Goal: Find specific page/section: Find specific page/section

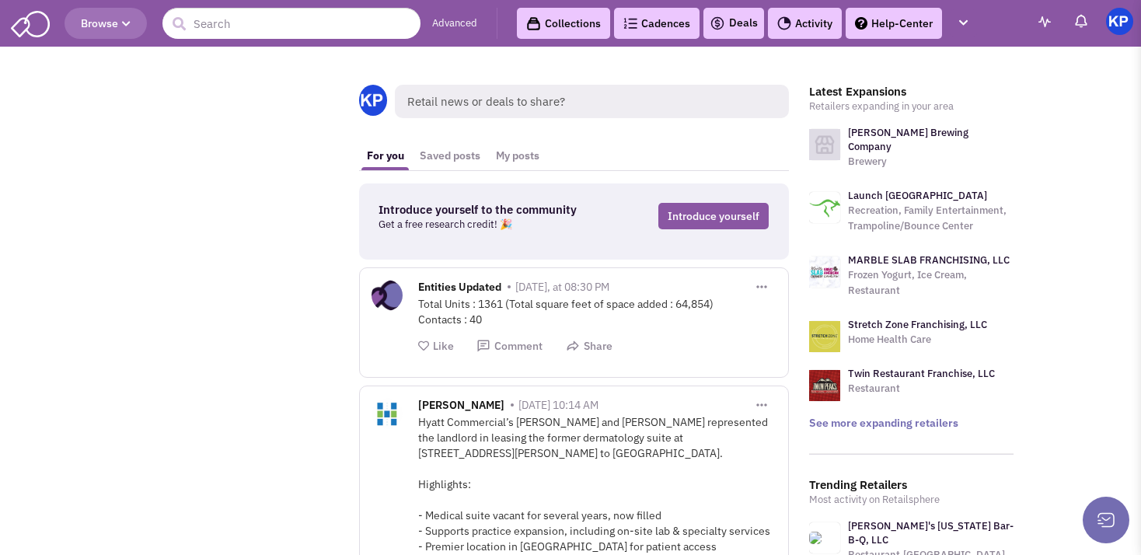
click at [746, 34] on div "Deals" at bounding box center [733, 23] width 61 height 31
click at [726, 16] on link "Deals" at bounding box center [733, 23] width 48 height 19
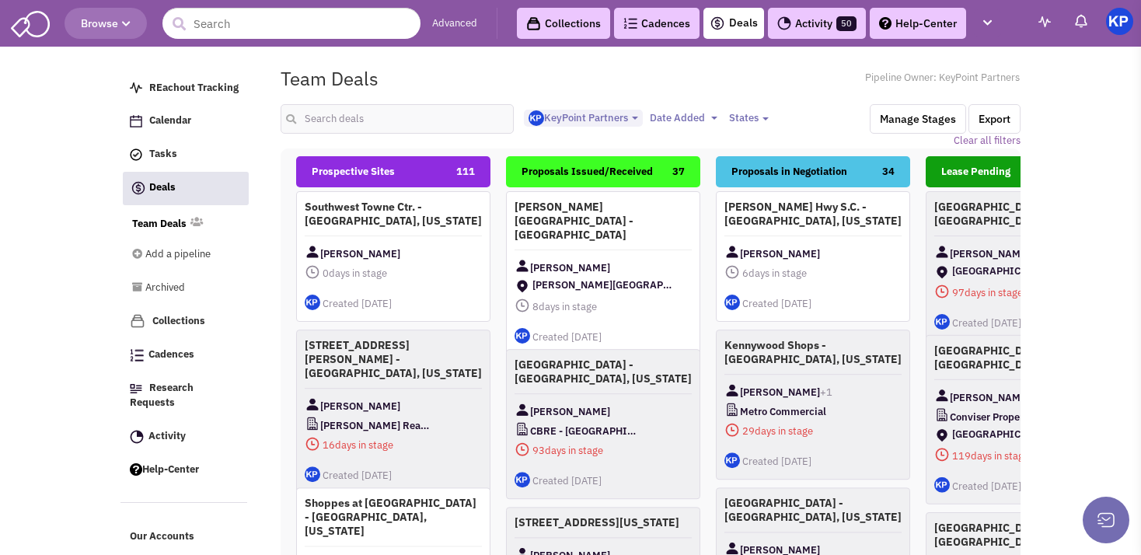
select select "1900"
select select
click at [413, 110] on input "text" at bounding box center [396, 119] width 233 height 30
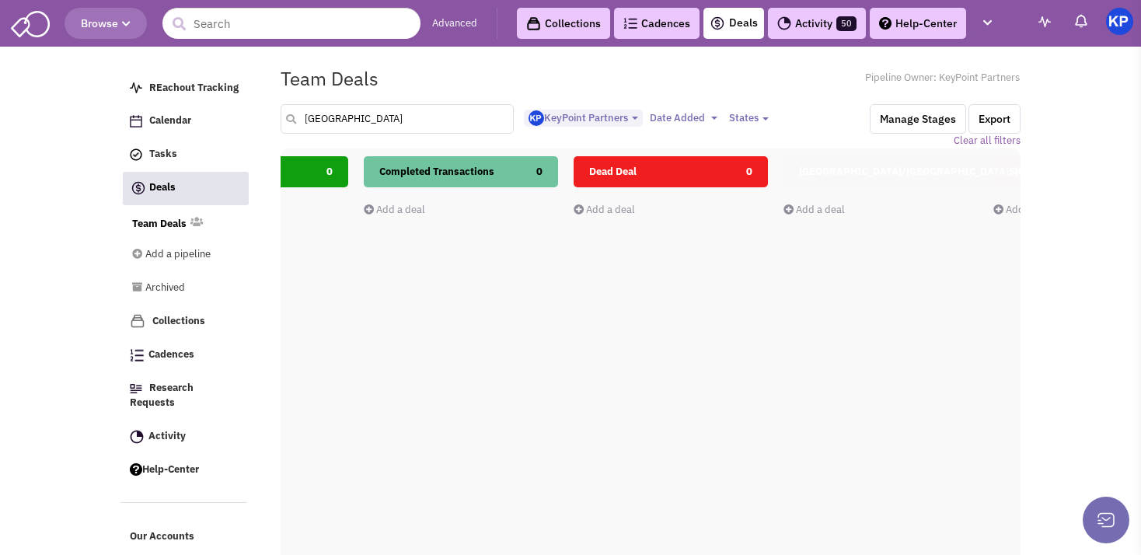
scroll to position [0, 772]
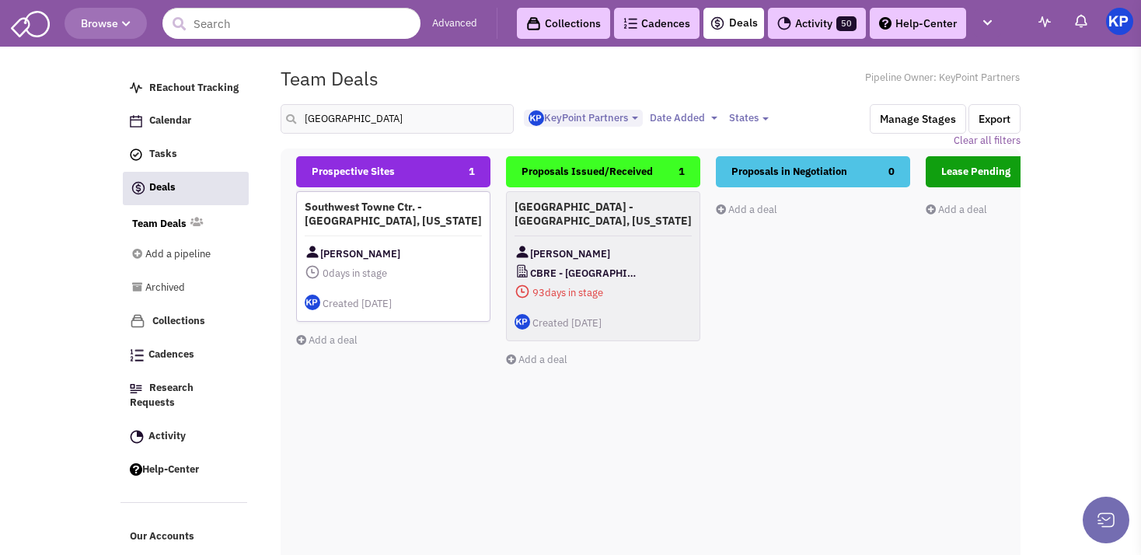
click at [416, 226] on h4 "Southwest Towne Ctr. - [GEOGRAPHIC_DATA], [US_STATE]" at bounding box center [393, 214] width 177 height 28
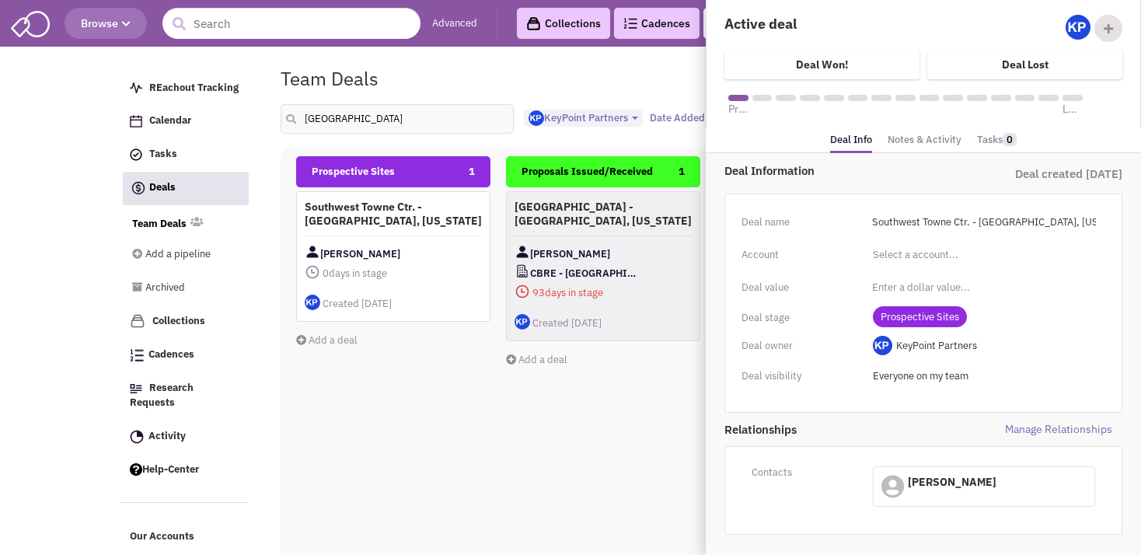
click at [912, 135] on link "Notes & Activity" at bounding box center [924, 140] width 74 height 23
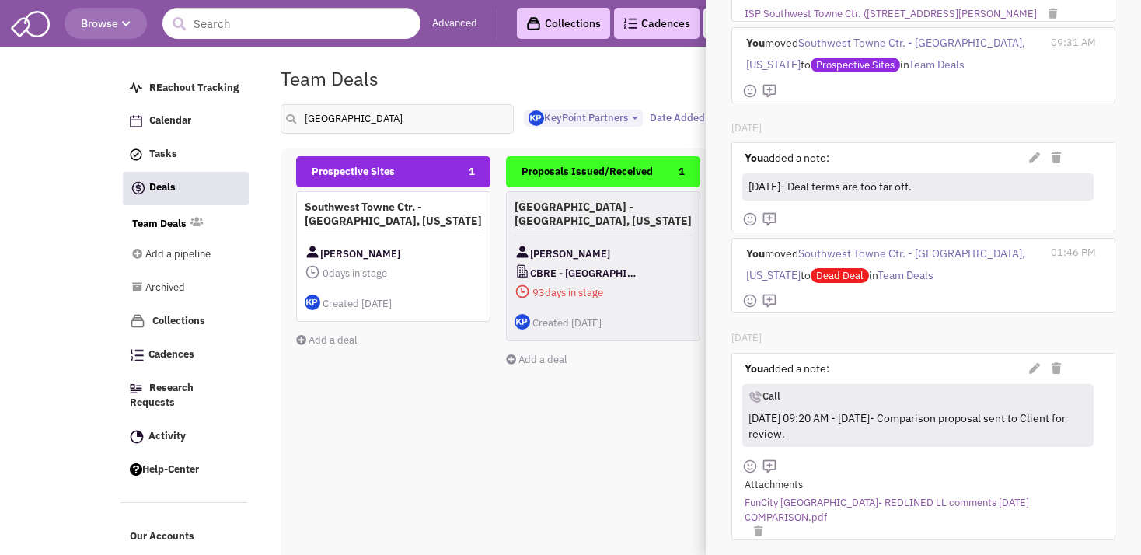
scroll to position [499, 0]
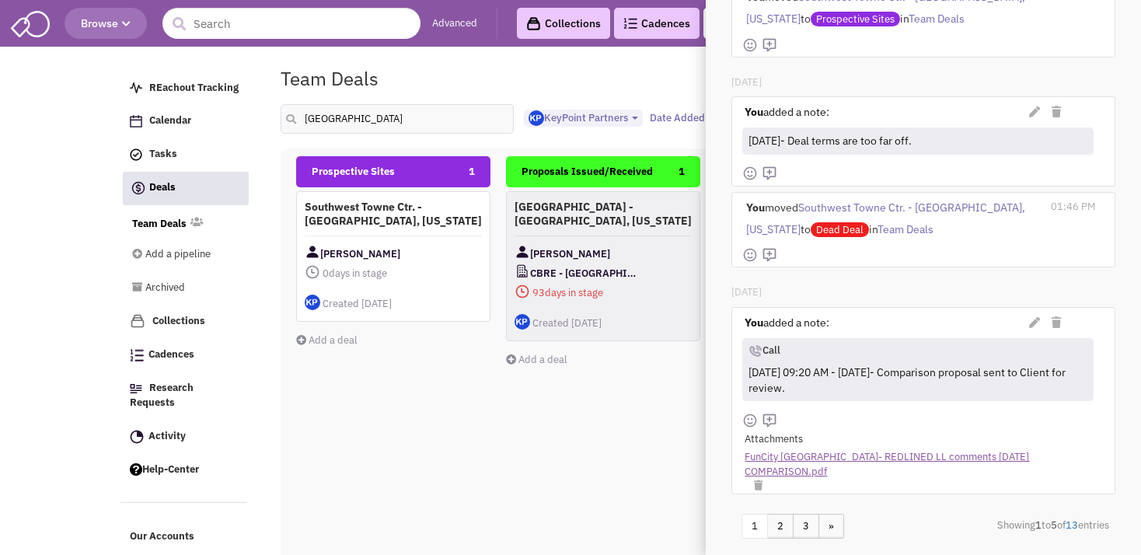
click at [858, 450] on link "FunCity [GEOGRAPHIC_DATA]- REDLINED LL comments [DATE] COMPARISON.pdf" at bounding box center [914, 464] width 341 height 29
drag, startPoint x: 378, startPoint y: 116, endPoint x: 291, endPoint y: 113, distance: 87.0
click at [291, 113] on input "[GEOGRAPHIC_DATA]" at bounding box center [396, 119] width 233 height 30
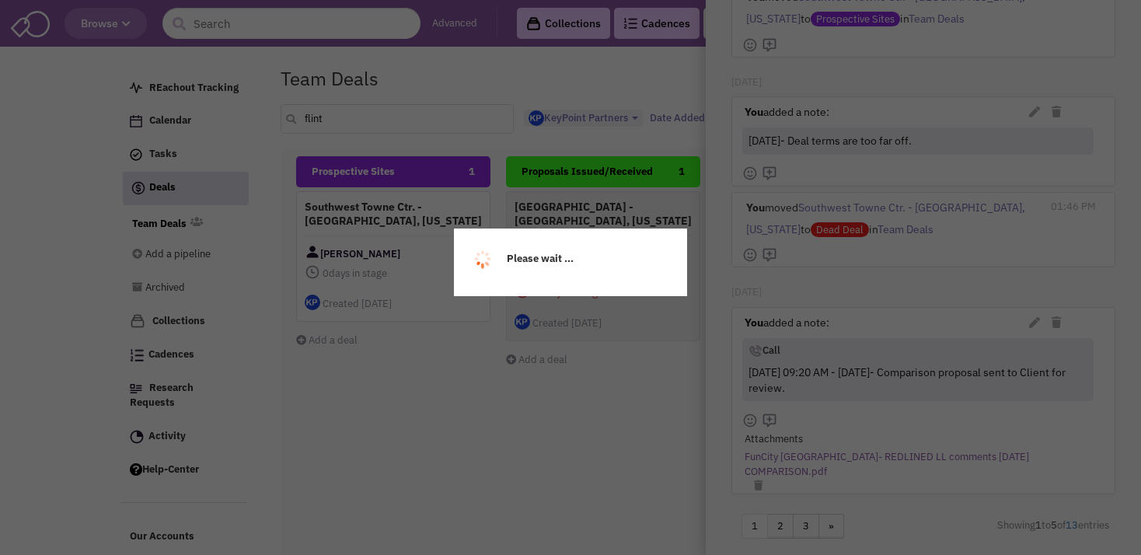
scroll to position [0, 0]
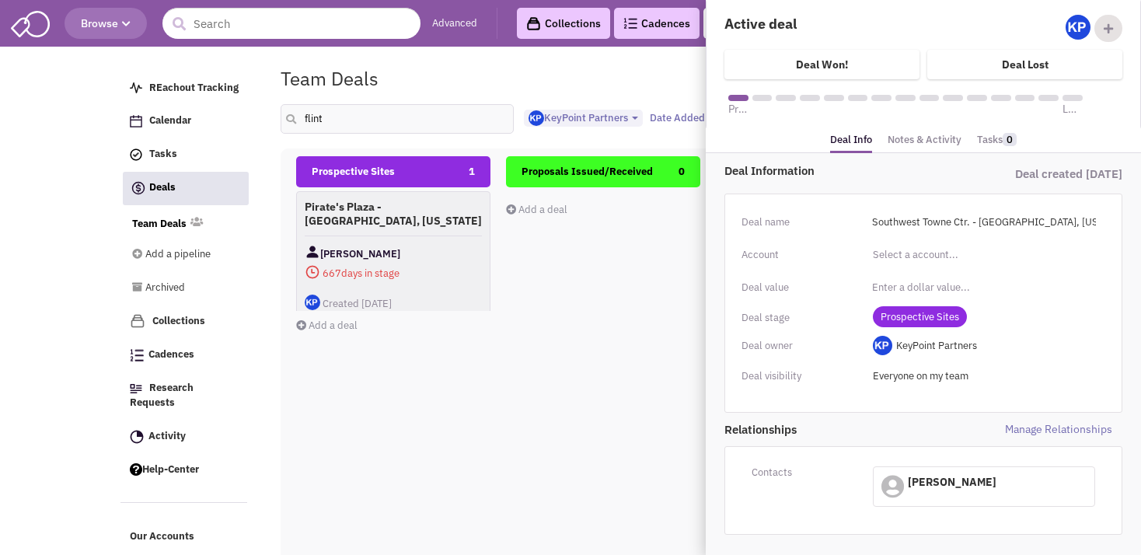
click at [557, 286] on div "Proposals Issued/Received 0 Add a deal Total: $ 0" at bounding box center [603, 432] width 194 height 552
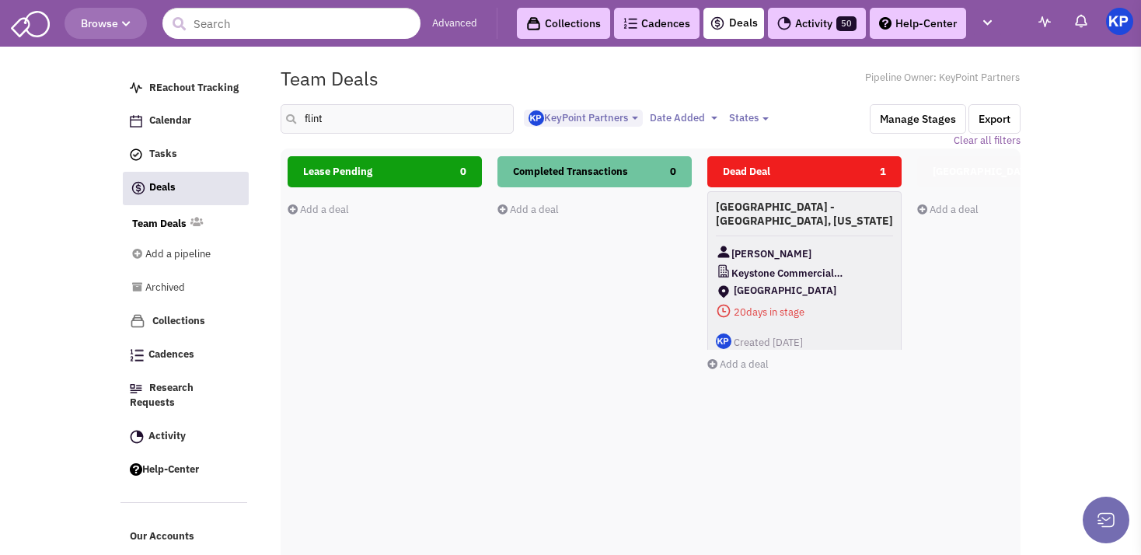
scroll to position [0, 723]
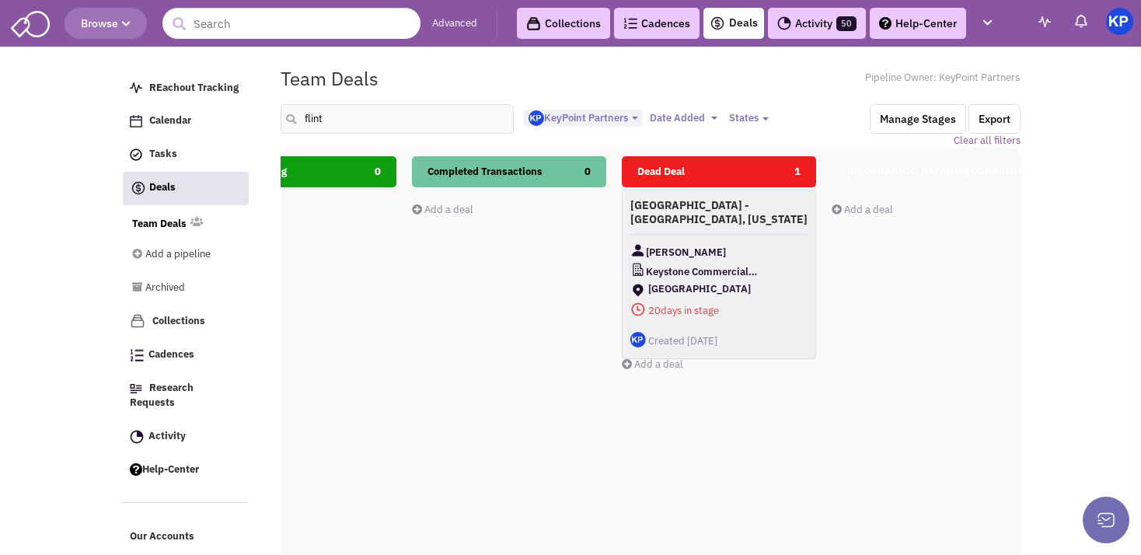
click at [770, 242] on div "[PERSON_NAME]" at bounding box center [718, 251] width 177 height 19
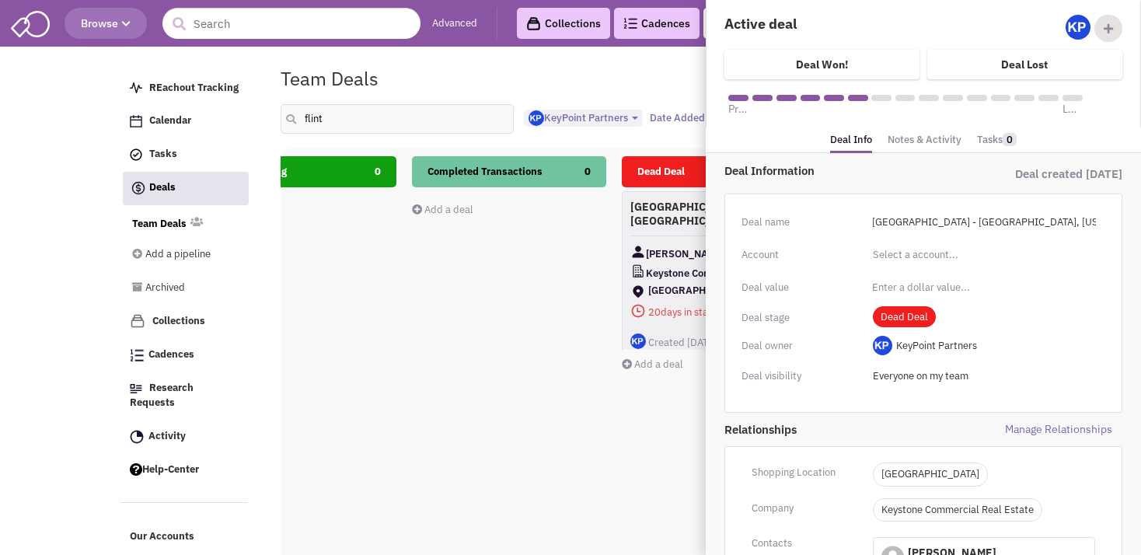
click at [923, 142] on link "Notes & Activity" at bounding box center [924, 140] width 74 height 23
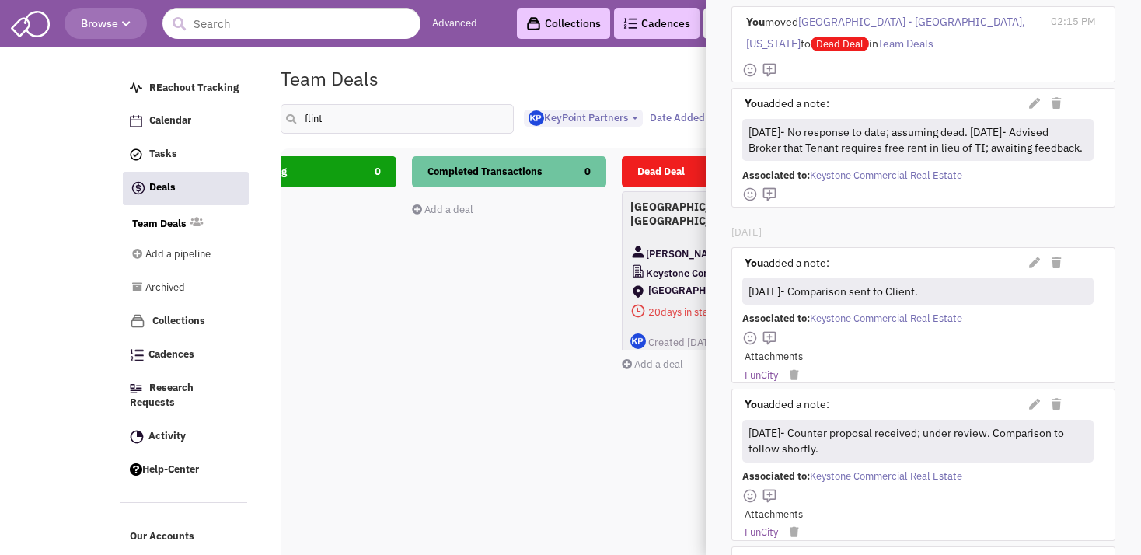
scroll to position [376, 0]
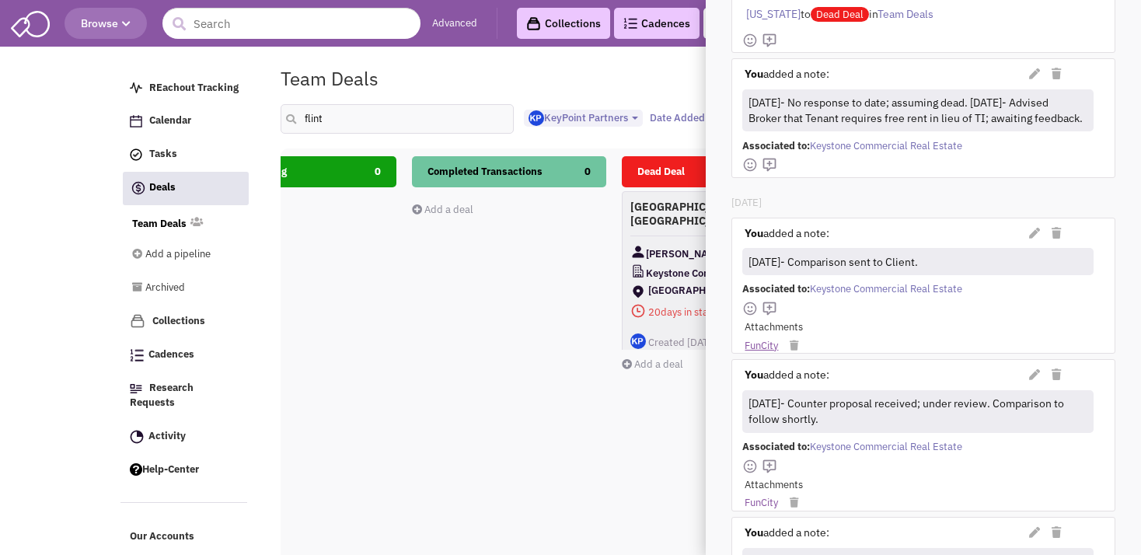
click at [756, 354] on link "FunCity" at bounding box center [760, 346] width 33 height 15
drag, startPoint x: 341, startPoint y: 124, endPoint x: 284, endPoint y: 117, distance: 57.1
click at [284, 117] on input "flint" at bounding box center [396, 119] width 233 height 30
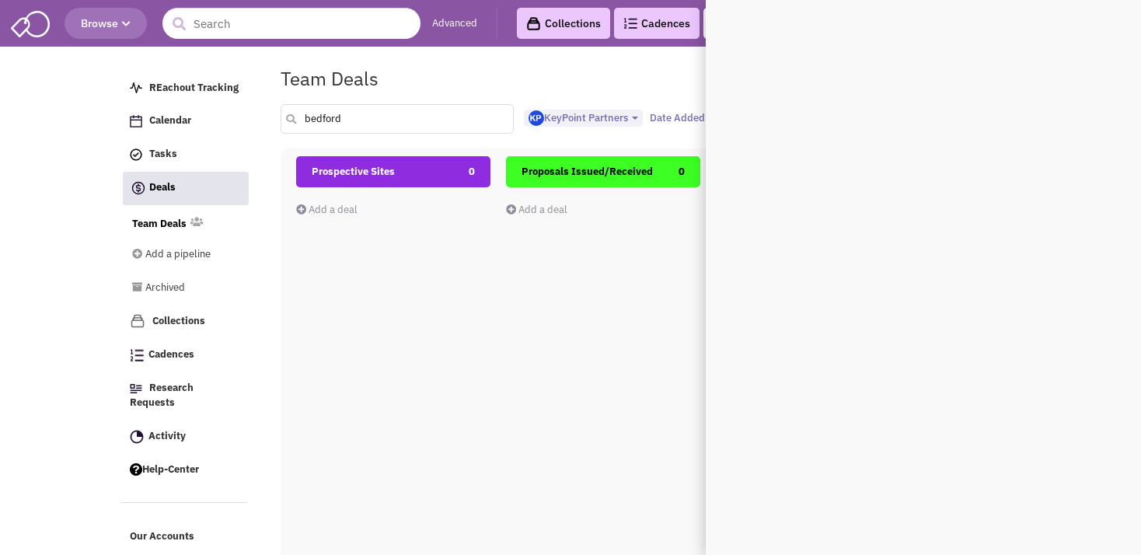
scroll to position [0, 0]
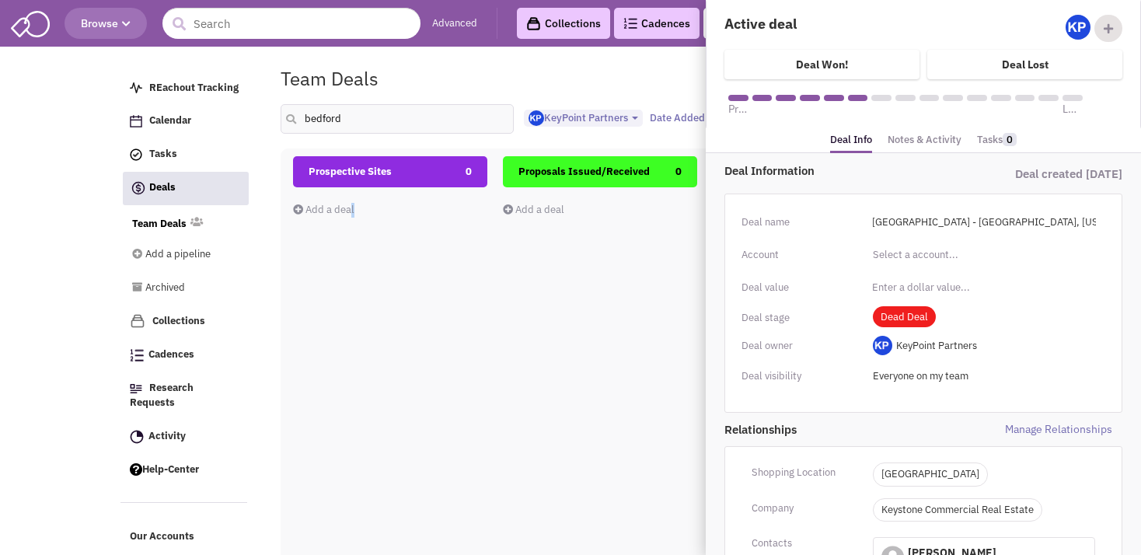
click at [351, 263] on div "Prospective Sites 0 Add a deal Total: $ 0" at bounding box center [390, 432] width 194 height 552
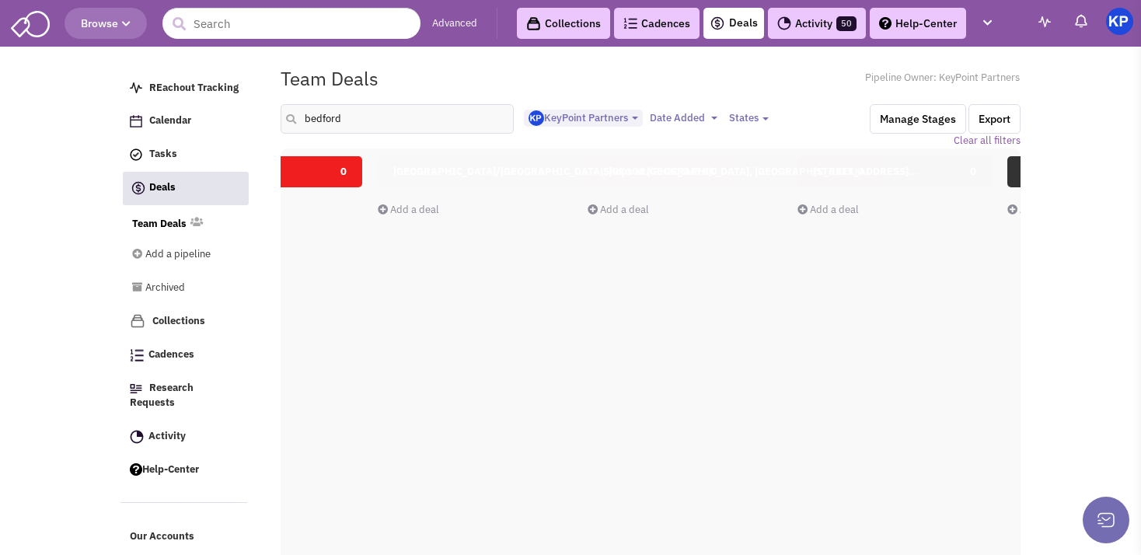
scroll to position [0, 1194]
drag, startPoint x: 352, startPoint y: 112, endPoint x: 266, endPoint y: 133, distance: 88.8
click at [280, 133] on input "bedford" at bounding box center [396, 119] width 233 height 30
type input "[GEOGRAPHIC_DATA]"
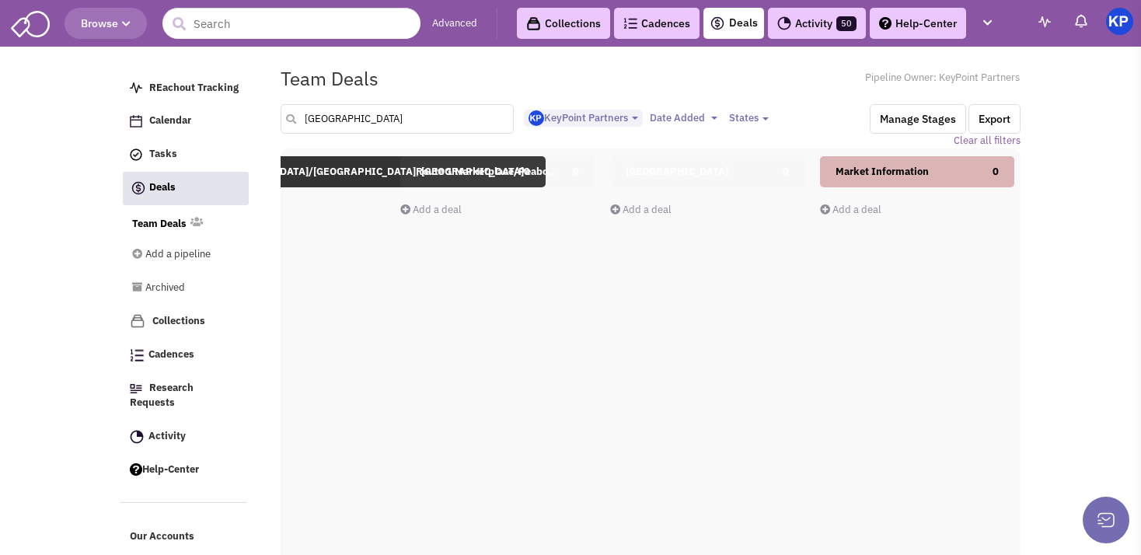
scroll to position [0, 1998]
